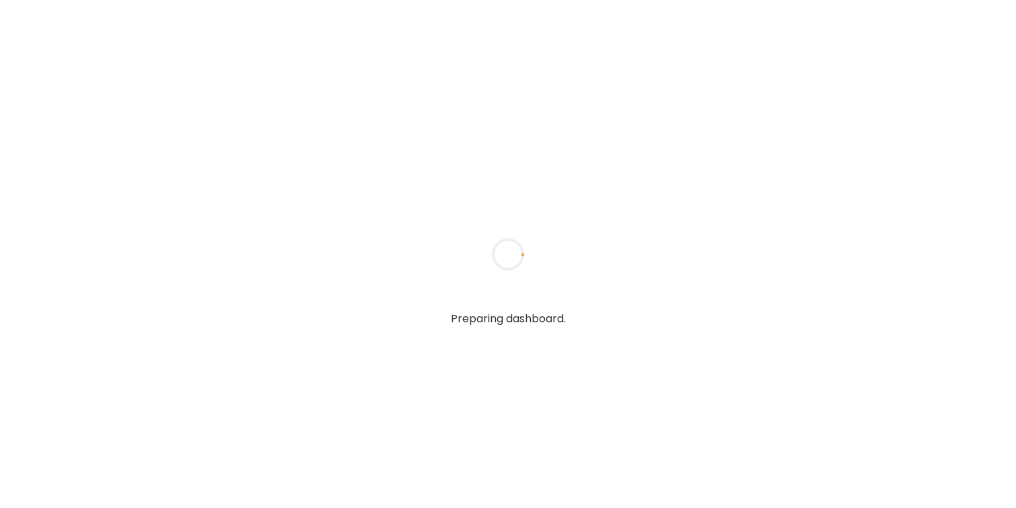
type textarea "**********"
type input "**********"
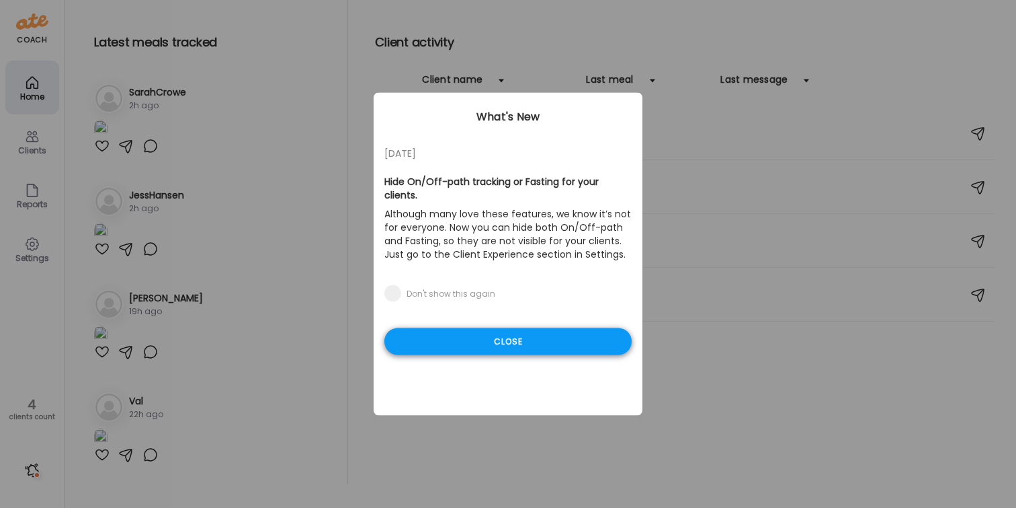
click at [520, 329] on div "Close" at bounding box center [508, 341] width 247 height 27
